Goal: Task Accomplishment & Management: Complete application form

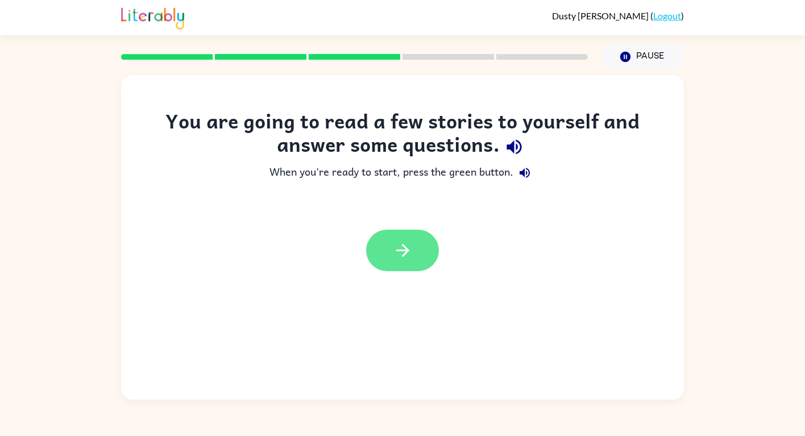
click at [406, 257] on icon "button" at bounding box center [403, 251] width 20 height 20
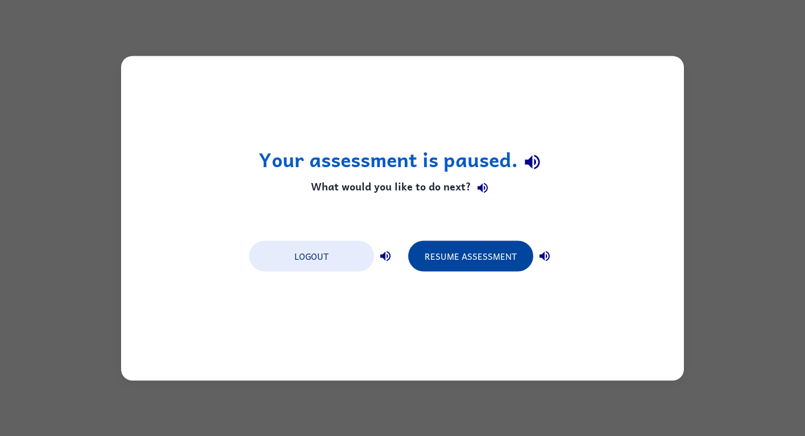
click at [493, 255] on button "Resume Assessment" at bounding box center [470, 256] width 125 height 31
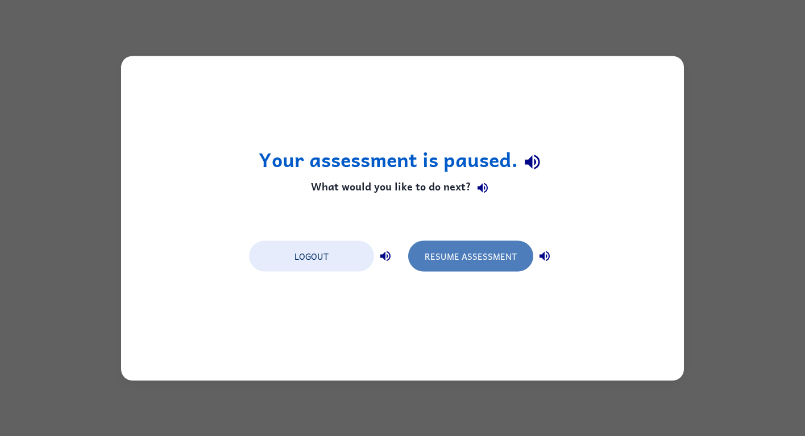
click at [477, 247] on button "Resume Assessment" at bounding box center [470, 256] width 125 height 31
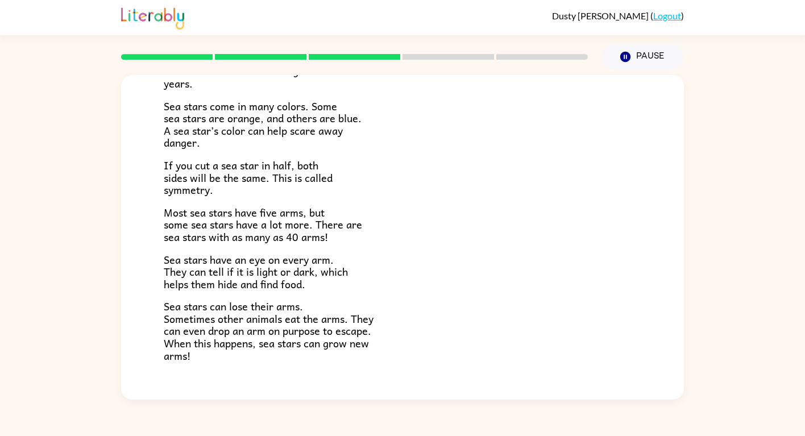
scroll to position [318, 0]
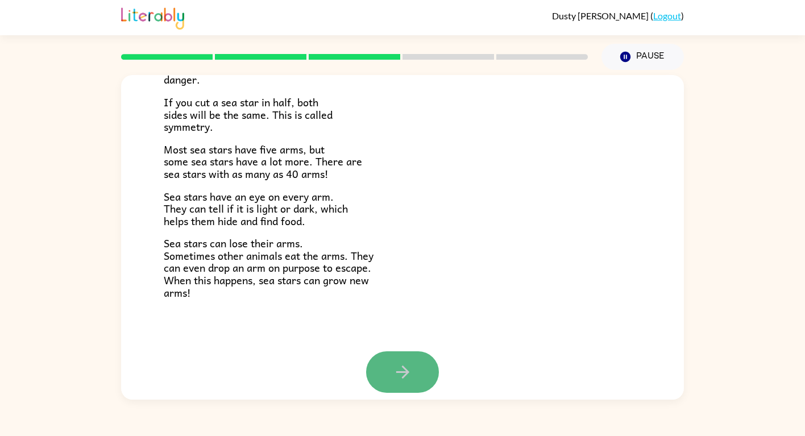
click at [425, 374] on button "button" at bounding box center [402, 373] width 73 height 42
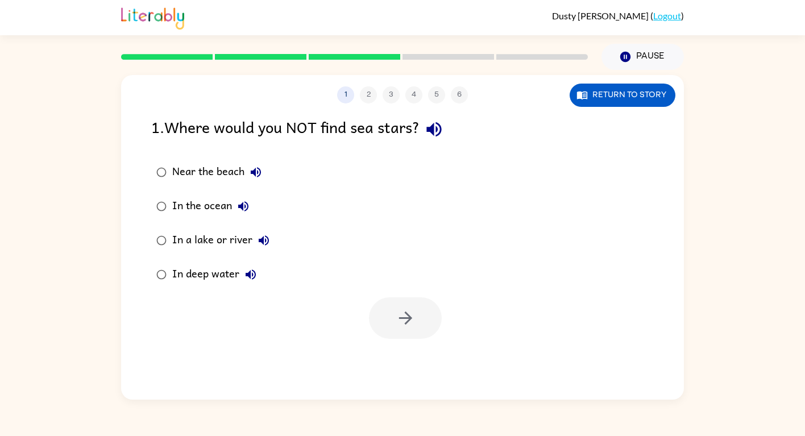
scroll to position [0, 0]
click at [437, 123] on icon "button" at bounding box center [434, 129] width 20 height 20
click at [258, 167] on icon "button" at bounding box center [256, 173] width 14 height 14
click at [242, 205] on icon "button" at bounding box center [243, 206] width 10 height 10
click at [262, 243] on icon "button" at bounding box center [264, 241] width 14 height 14
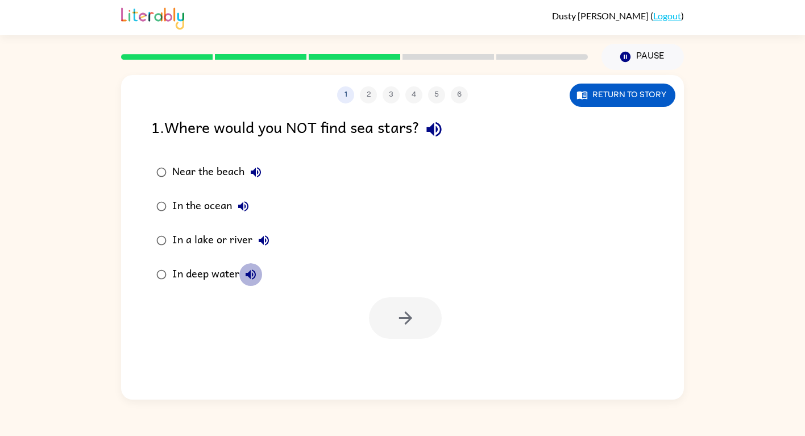
click at [247, 280] on icon "button" at bounding box center [251, 275] width 14 height 14
click at [235, 239] on div "In a lake or river" at bounding box center [223, 240] width 103 height 23
click at [230, 172] on div "Near the beach" at bounding box center [219, 172] width 95 height 23
click at [225, 239] on div "In a lake or river" at bounding box center [223, 240] width 103 height 23
click at [389, 301] on button "button" at bounding box center [405, 318] width 73 height 42
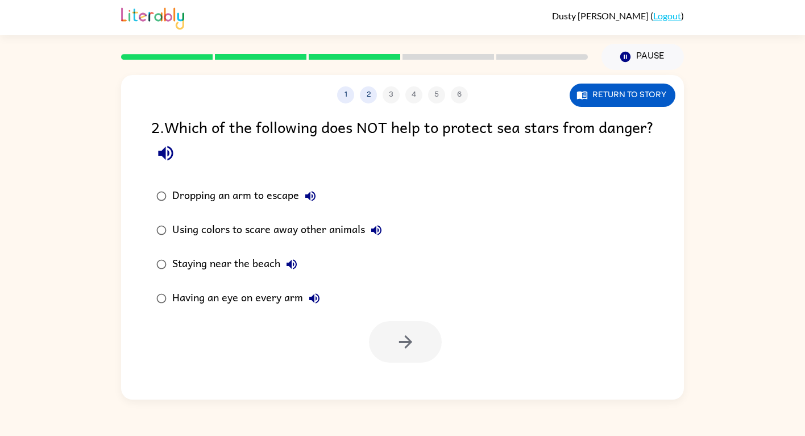
click at [176, 163] on icon "button" at bounding box center [166, 153] width 20 height 20
click at [307, 195] on icon "button" at bounding box center [310, 196] width 10 height 10
click at [377, 226] on icon "button" at bounding box center [376, 230] width 10 height 10
click at [292, 266] on icon "button" at bounding box center [292, 264] width 10 height 10
click at [312, 296] on icon "button" at bounding box center [314, 299] width 10 height 10
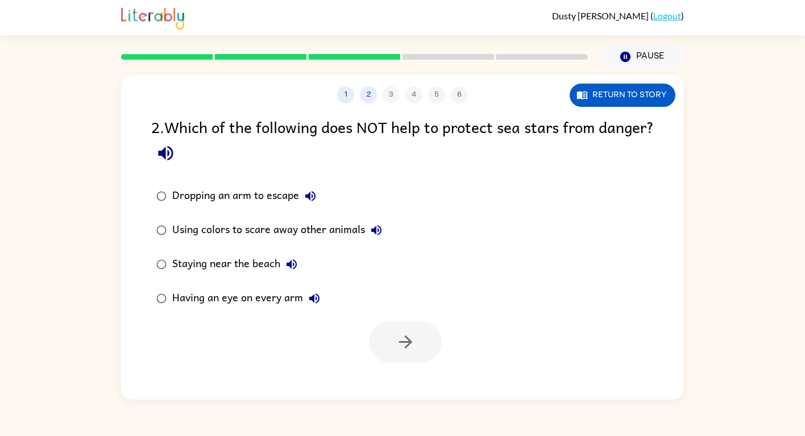
click at [270, 265] on div "Staying near the beach" at bounding box center [237, 264] width 131 height 23
click at [397, 329] on button "button" at bounding box center [405, 342] width 73 height 42
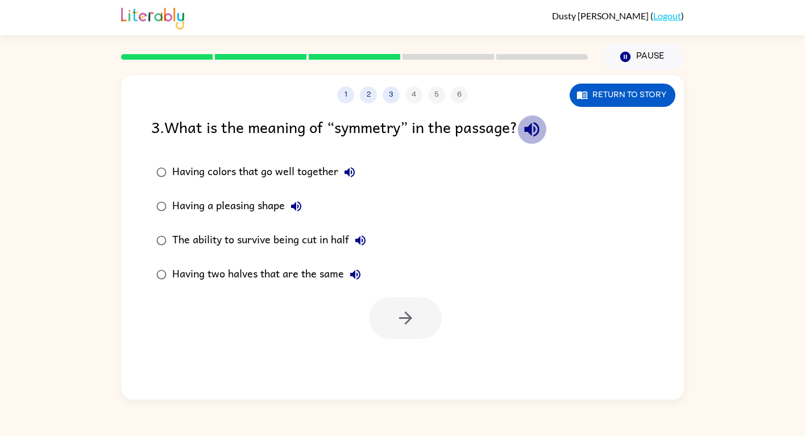
click at [532, 129] on icon "button" at bounding box center [531, 129] width 15 height 15
click at [356, 173] on icon "button" at bounding box center [350, 173] width 14 height 14
click at [307, 205] on button "Having a pleasing shape" at bounding box center [296, 206] width 23 height 23
click at [364, 237] on icon "button" at bounding box center [361, 241] width 14 height 14
click at [353, 271] on icon "button" at bounding box center [356, 275] width 14 height 14
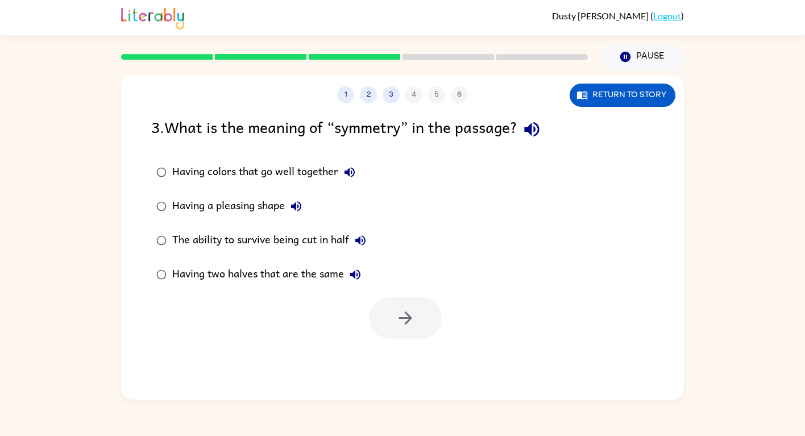
click at [337, 270] on div "Having two halves that are the same" at bounding box center [269, 274] width 195 height 23
click at [400, 324] on icon "button" at bounding box center [406, 318] width 20 height 20
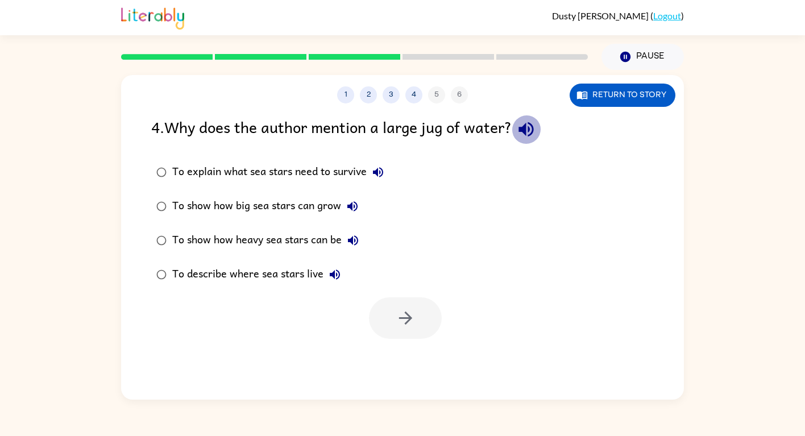
click at [530, 130] on icon "button" at bounding box center [526, 129] width 15 height 15
click at [383, 173] on icon "button" at bounding box center [378, 173] width 14 height 14
click at [359, 201] on icon "button" at bounding box center [353, 207] width 14 height 14
click at [358, 241] on icon "button" at bounding box center [353, 241] width 14 height 14
click at [336, 274] on icon "button" at bounding box center [335, 275] width 10 height 10
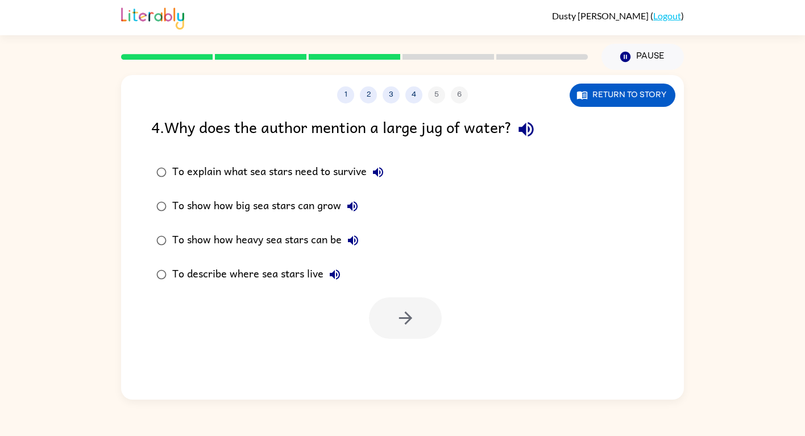
click at [332, 171] on div "To explain what sea stars need to survive" at bounding box center [280, 172] width 217 height 23
click at [407, 305] on button "button" at bounding box center [405, 318] width 73 height 42
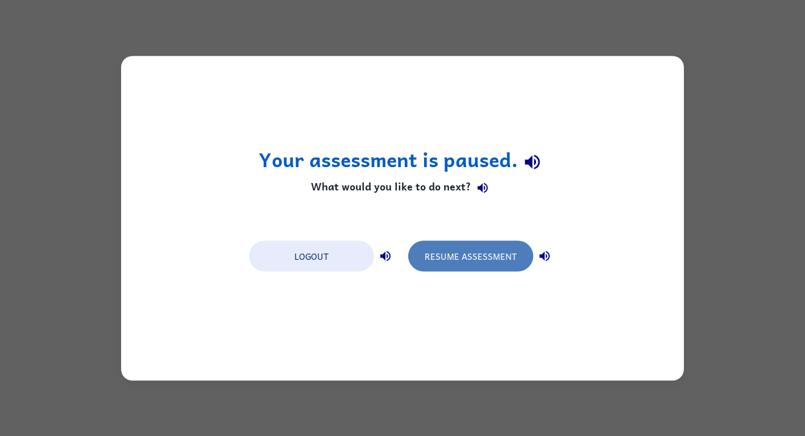
click at [487, 257] on button "Resume Assessment" at bounding box center [470, 256] width 125 height 31
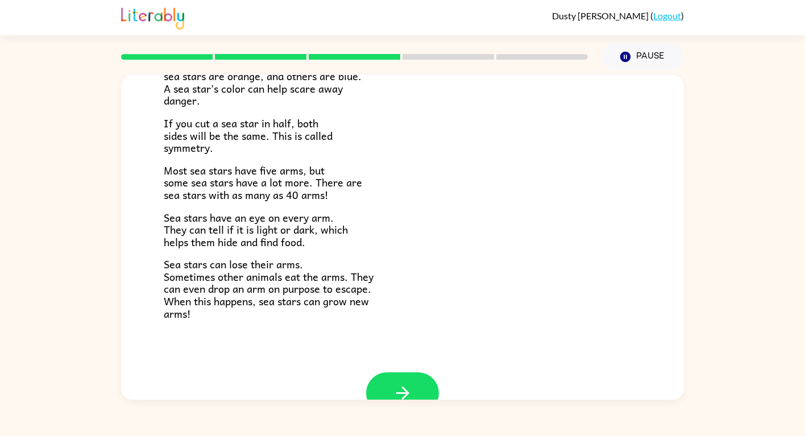
scroll to position [315, 0]
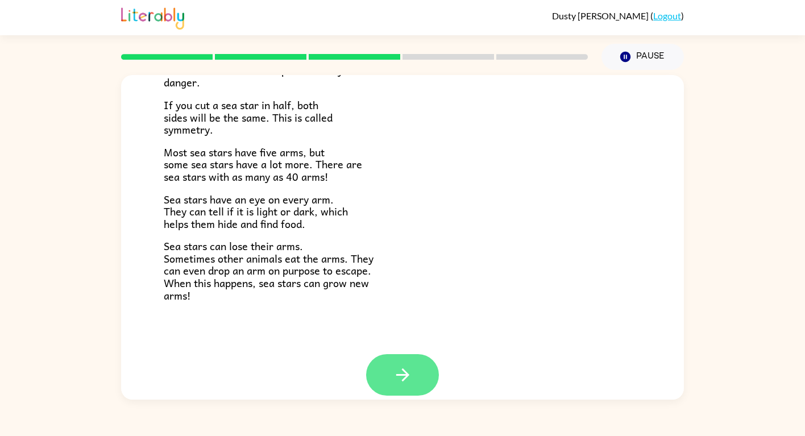
click at [398, 365] on icon "button" at bounding box center [403, 375] width 20 height 20
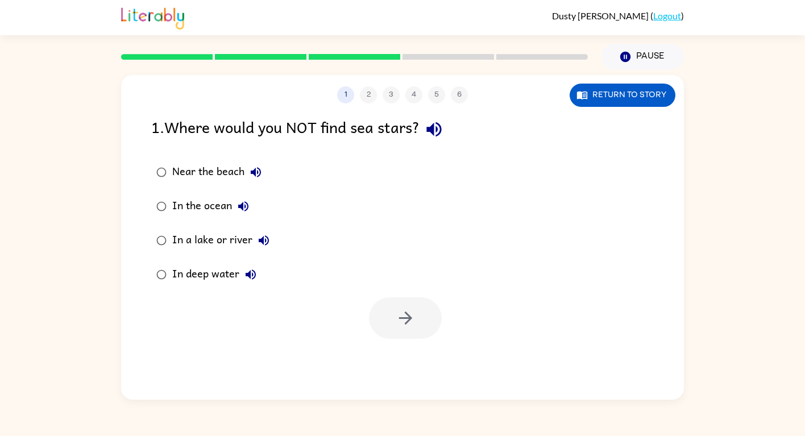
scroll to position [0, 0]
click at [221, 239] on div "In a lake or river" at bounding box center [223, 240] width 103 height 23
click at [400, 308] on icon "button" at bounding box center [406, 318] width 20 height 20
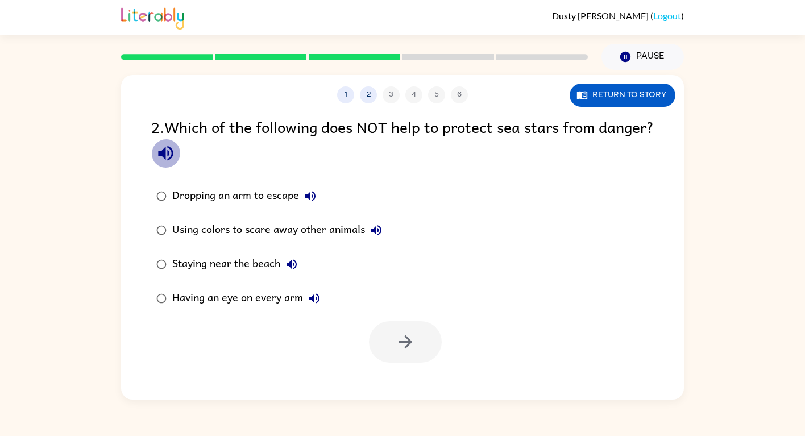
click at [176, 163] on icon "button" at bounding box center [166, 153] width 20 height 20
click at [290, 264] on icon "button" at bounding box center [292, 264] width 10 height 10
click at [383, 232] on icon "button" at bounding box center [377, 231] width 14 height 14
click at [317, 301] on icon "button" at bounding box center [315, 299] width 14 height 14
click at [310, 197] on icon "button" at bounding box center [310, 196] width 10 height 10
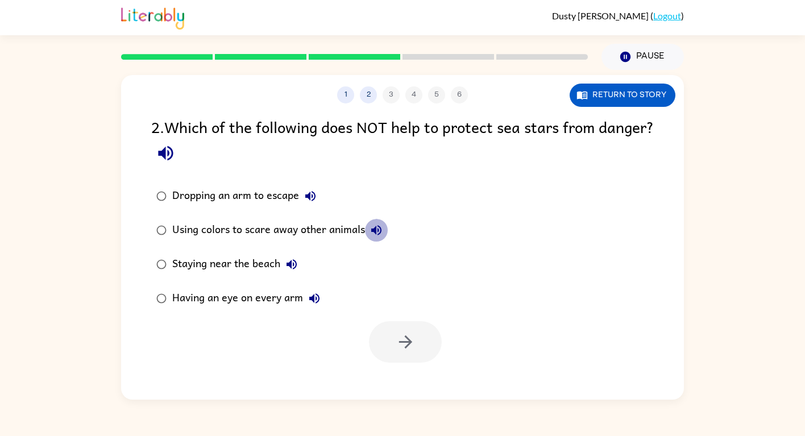
click at [375, 226] on icon "button" at bounding box center [377, 231] width 14 height 14
click at [290, 260] on icon "button" at bounding box center [292, 265] width 14 height 14
click at [274, 258] on div "Staying near the beach" at bounding box center [237, 264] width 131 height 23
click at [387, 334] on button "button" at bounding box center [405, 342] width 73 height 42
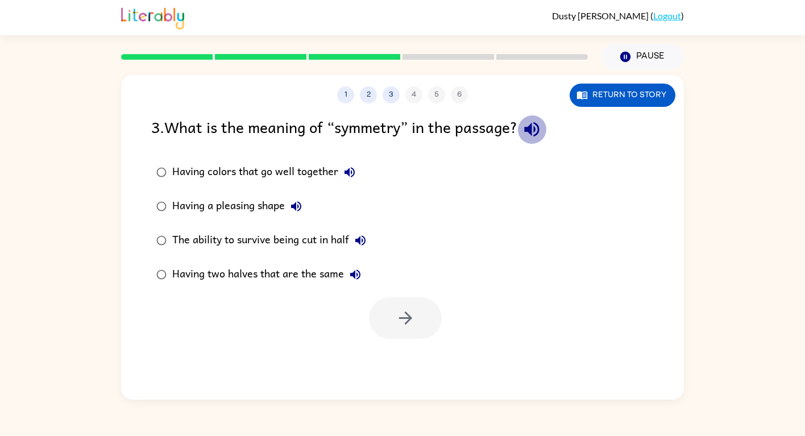
click at [532, 128] on icon "button" at bounding box center [531, 129] width 15 height 15
click at [365, 243] on icon "button" at bounding box center [361, 240] width 10 height 10
click at [357, 271] on icon "button" at bounding box center [356, 275] width 14 height 14
click at [318, 274] on div "Having two halves that are the same" at bounding box center [269, 274] width 195 height 23
click at [421, 320] on button "button" at bounding box center [405, 318] width 73 height 42
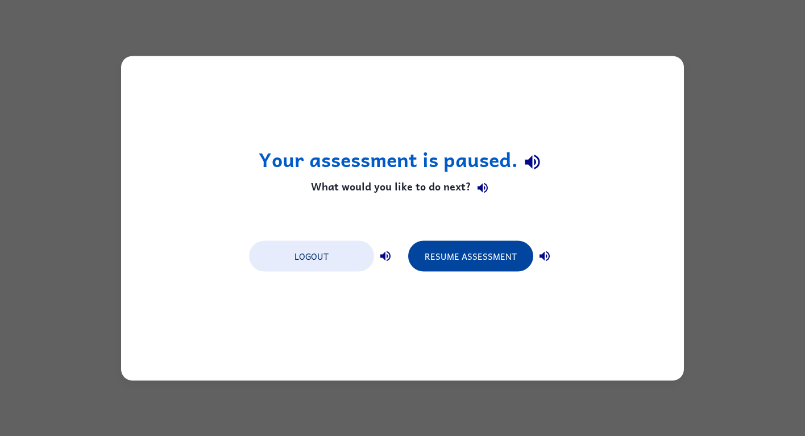
click at [460, 258] on button "Resume Assessment" at bounding box center [470, 256] width 125 height 31
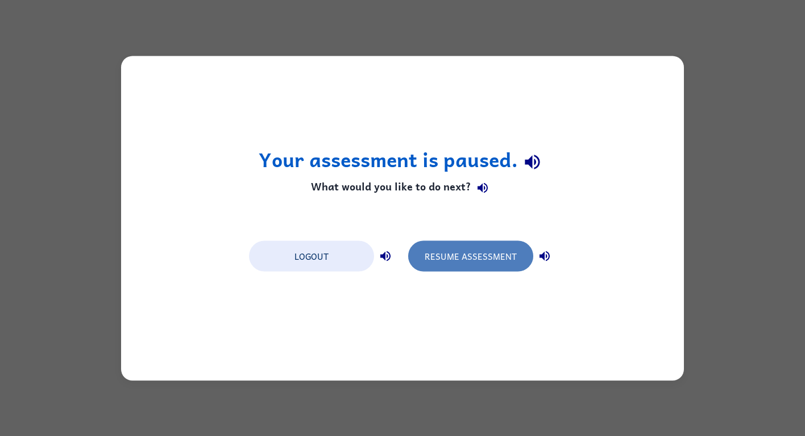
click at [502, 262] on button "Resume Assessment" at bounding box center [470, 256] width 125 height 31
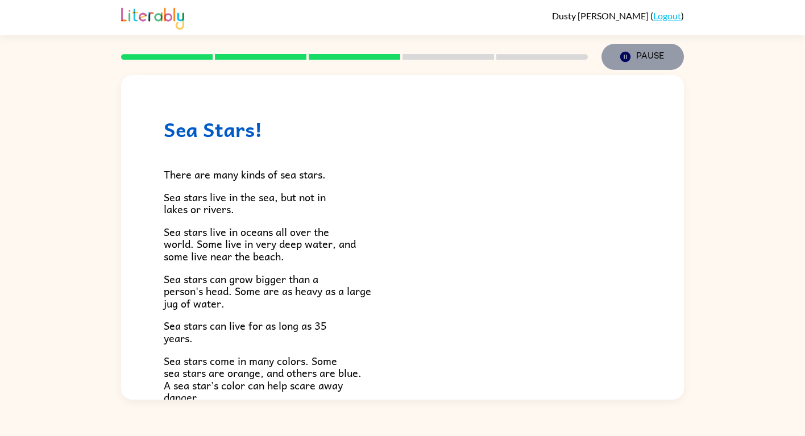
click at [640, 48] on button "Pause Pause" at bounding box center [643, 57] width 82 height 26
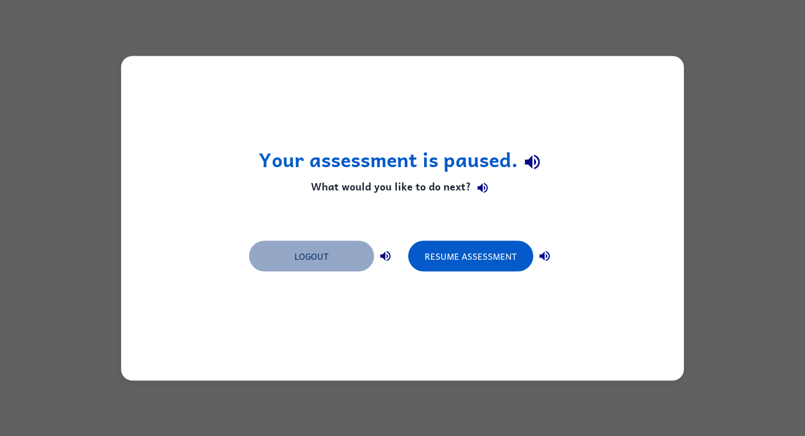
click at [342, 247] on button "Logout" at bounding box center [311, 256] width 125 height 31
